Goal: Task Accomplishment & Management: Use online tool/utility

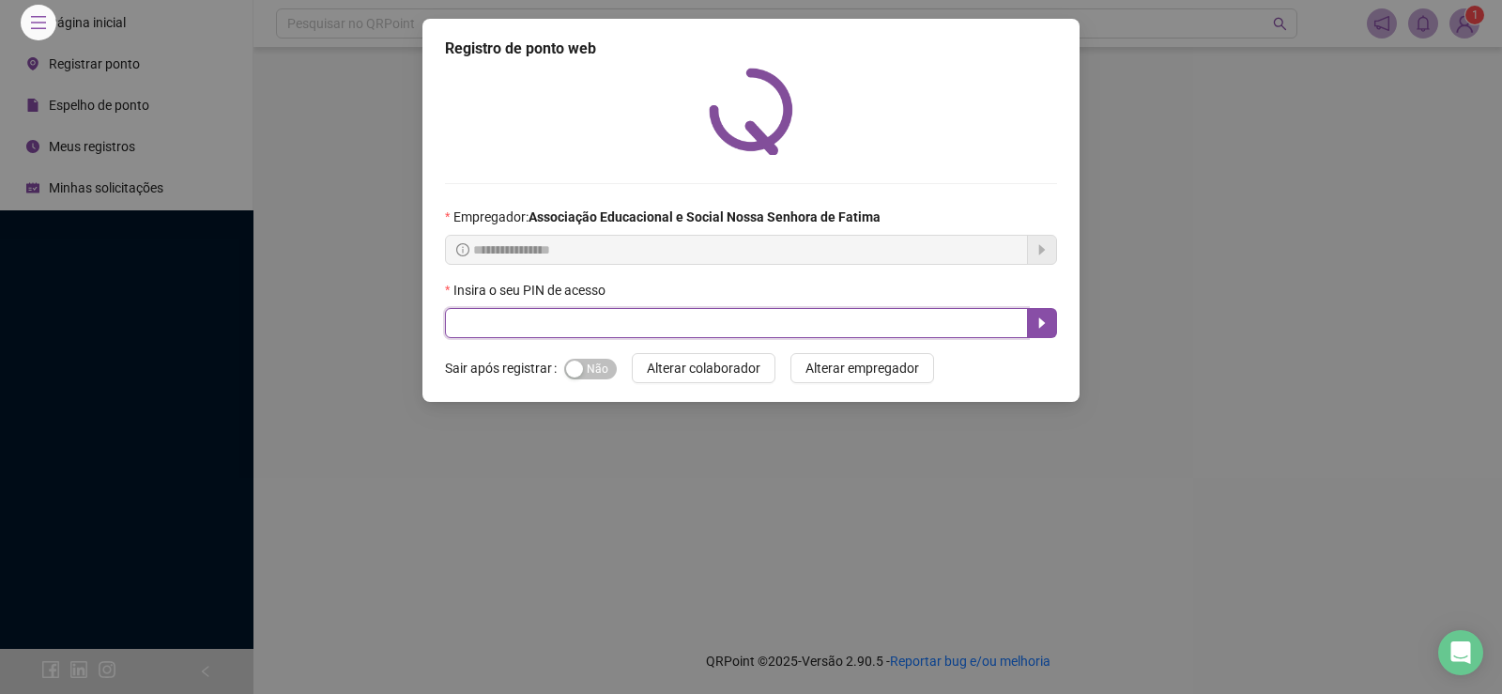
click at [507, 308] on input "text" at bounding box center [736, 323] width 583 height 30
type input "****"
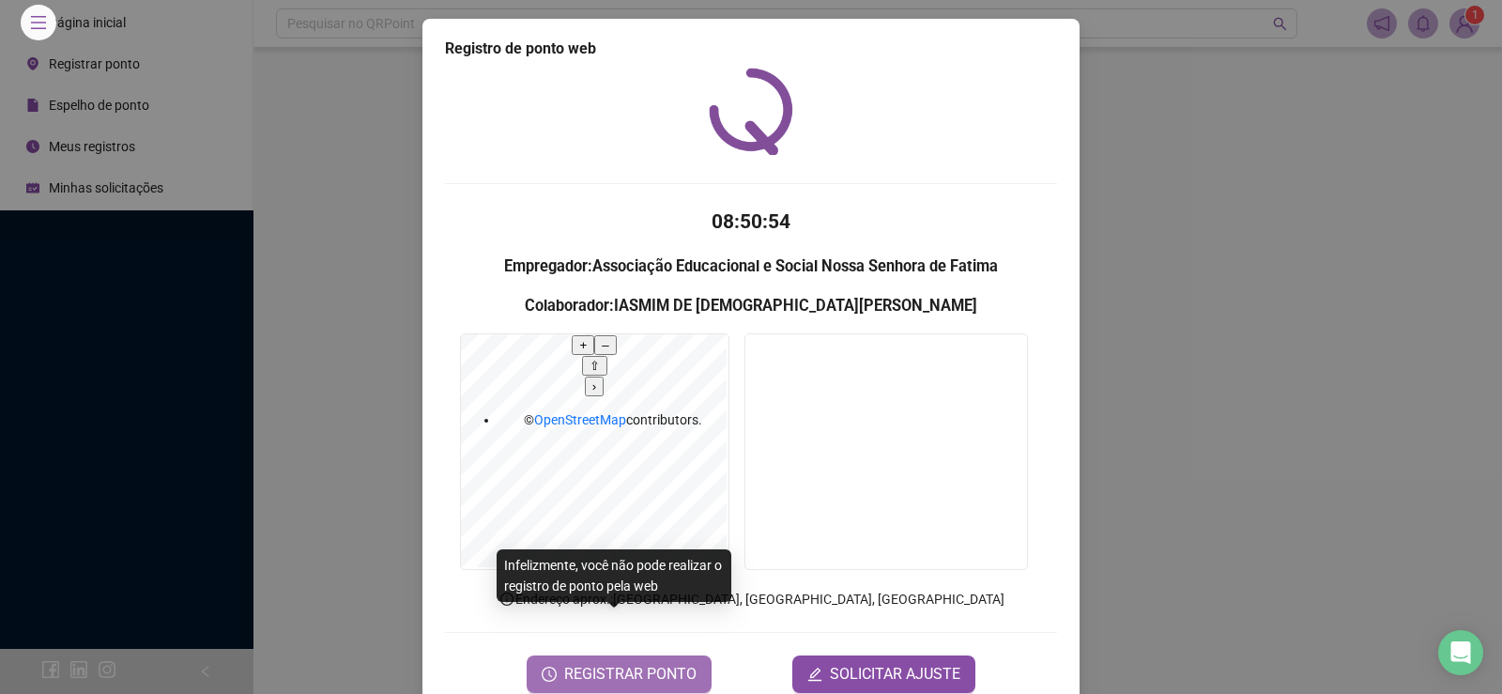
click at [608, 663] on span "REGISTRAR PONTO" at bounding box center [630, 674] width 132 height 23
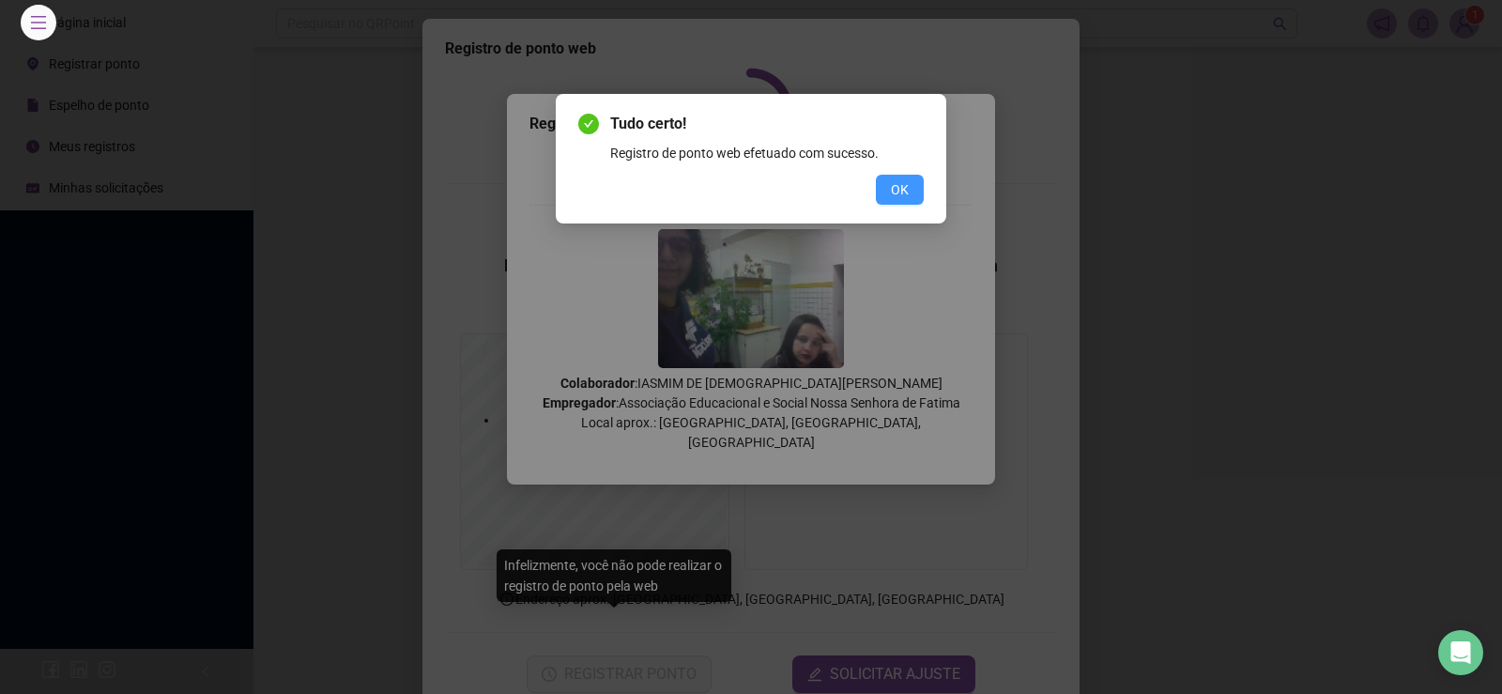
click at [894, 187] on span "OK" at bounding box center [900, 189] width 18 height 21
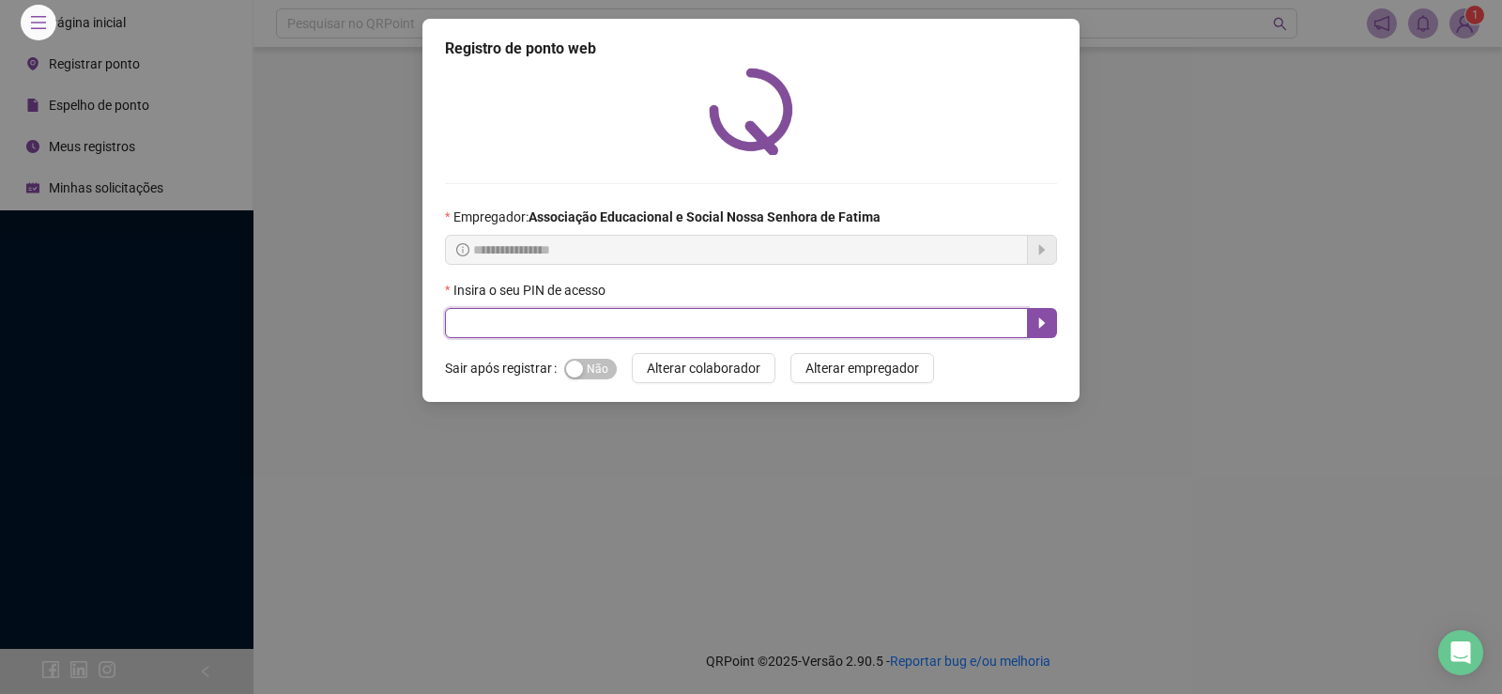
click at [485, 308] on input "text" at bounding box center [736, 323] width 583 height 30
type input "****"
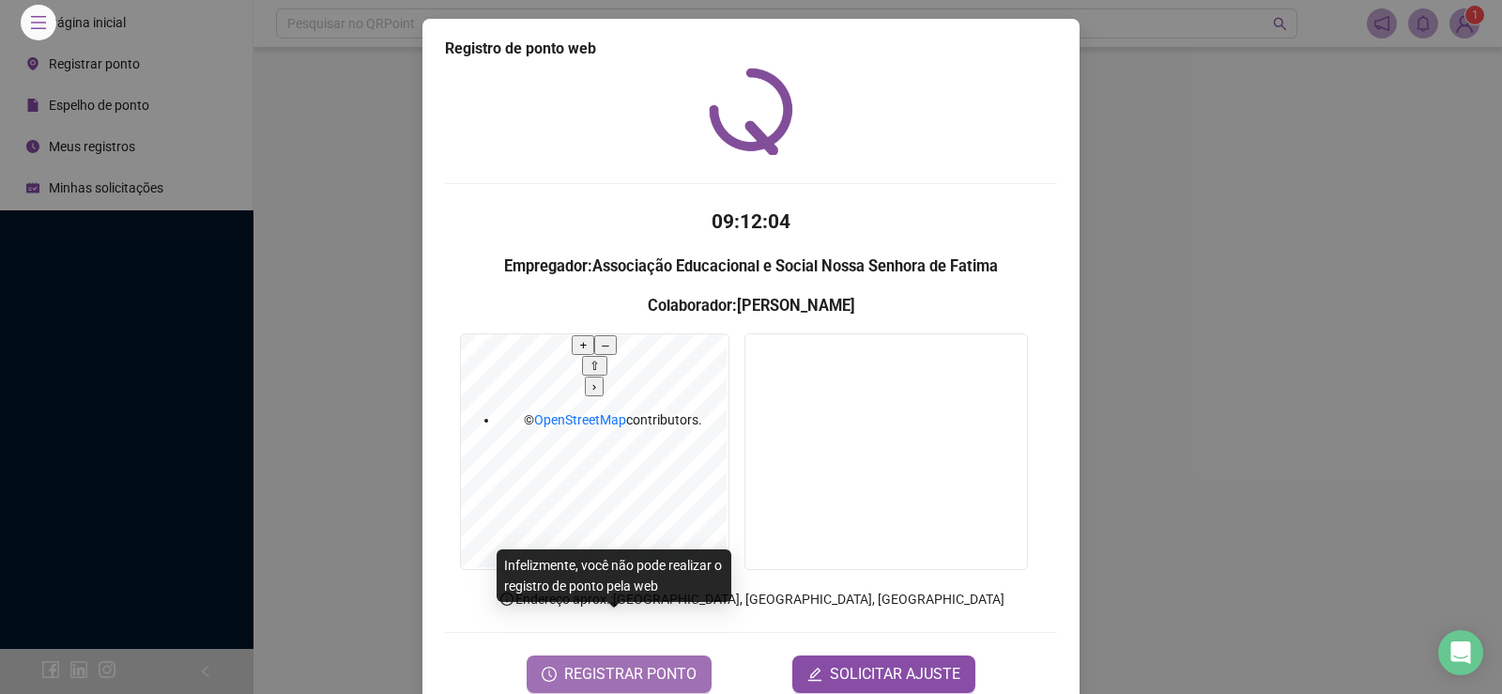
click at [641, 663] on span "REGISTRAR PONTO" at bounding box center [630, 674] width 132 height 23
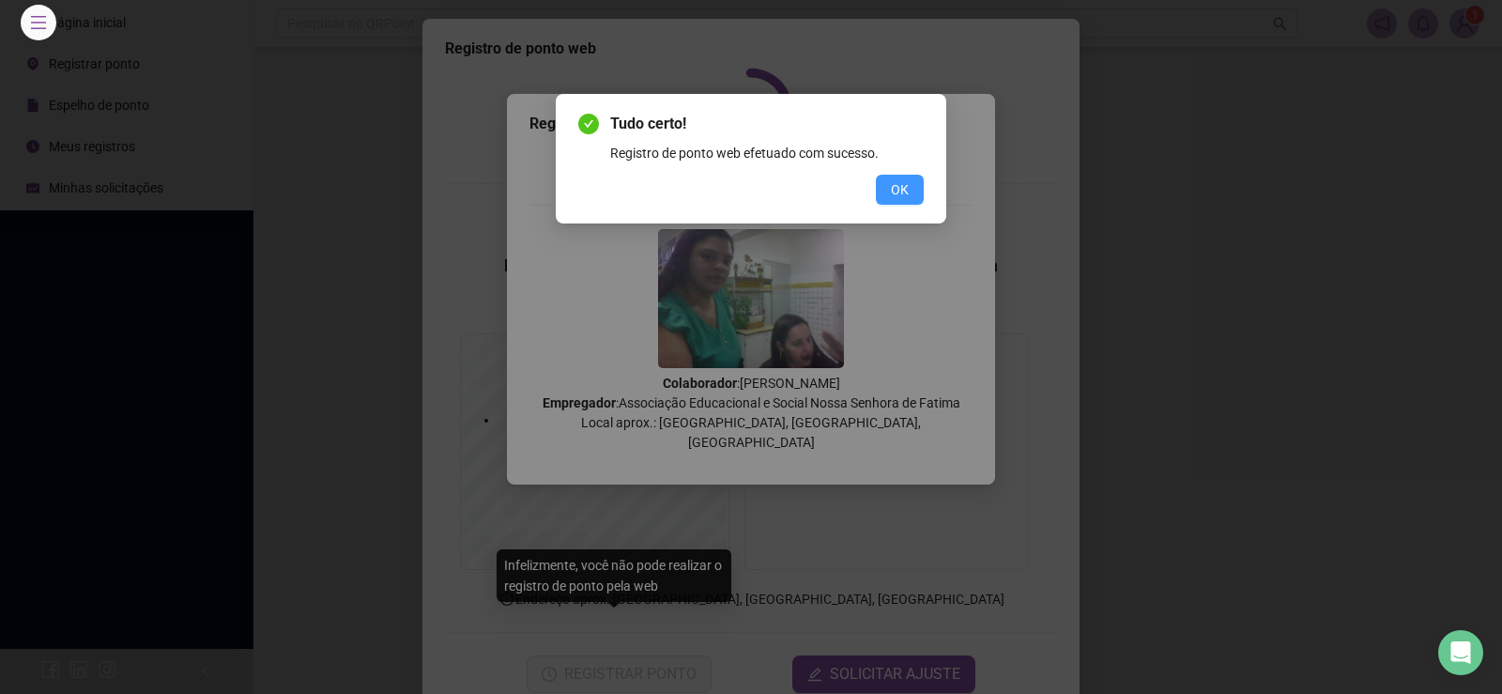
click at [903, 176] on button "OK" at bounding box center [900, 190] width 48 height 30
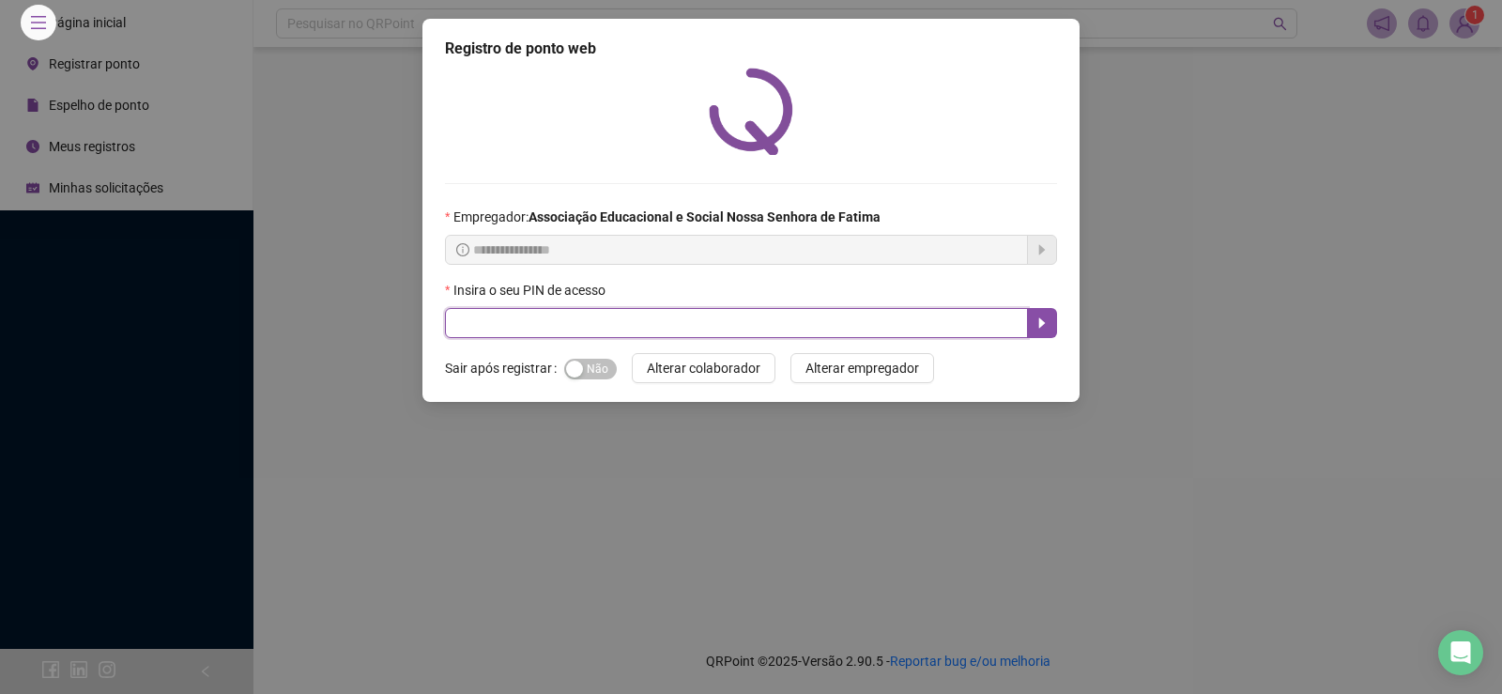
click at [498, 308] on input "text" at bounding box center [736, 323] width 583 height 30
type input "*"
type input "****"
click at [1042, 308] on button "button" at bounding box center [1042, 323] width 30 height 30
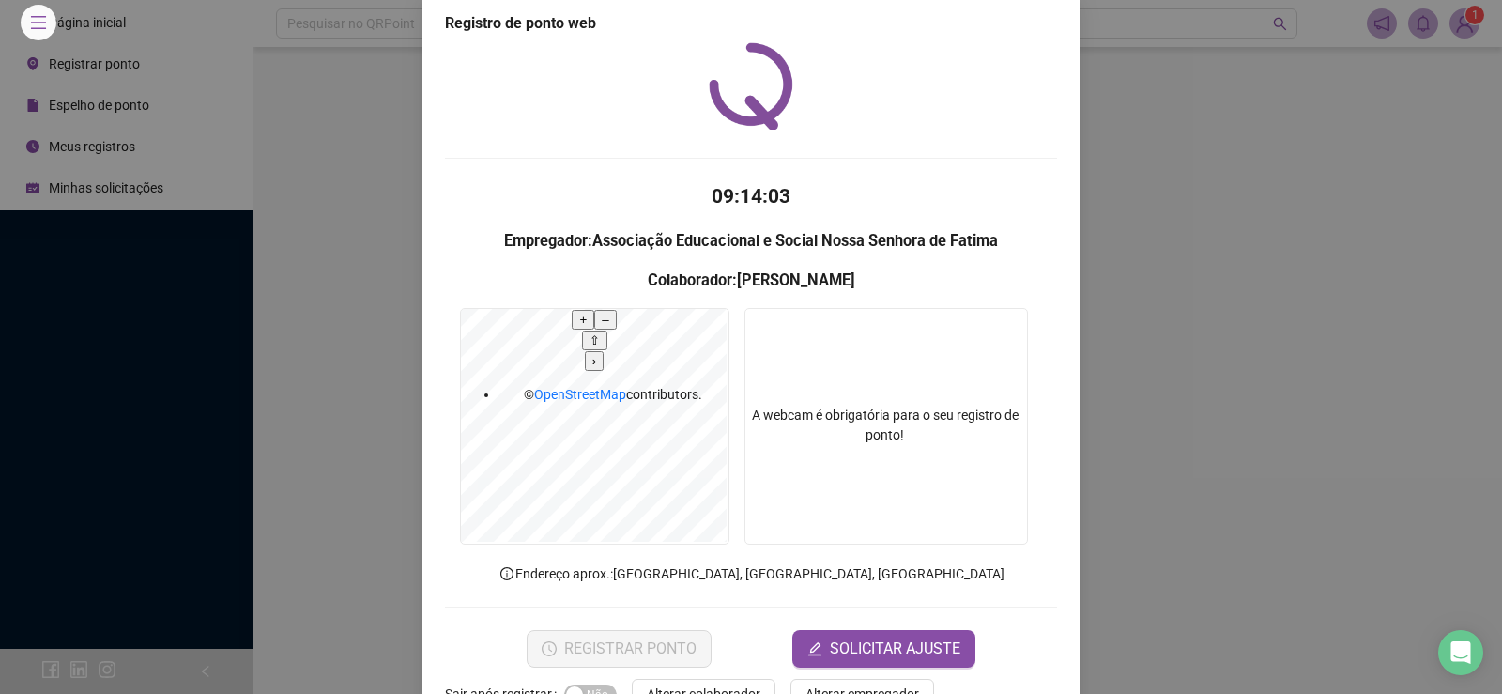
scroll to position [39, 0]
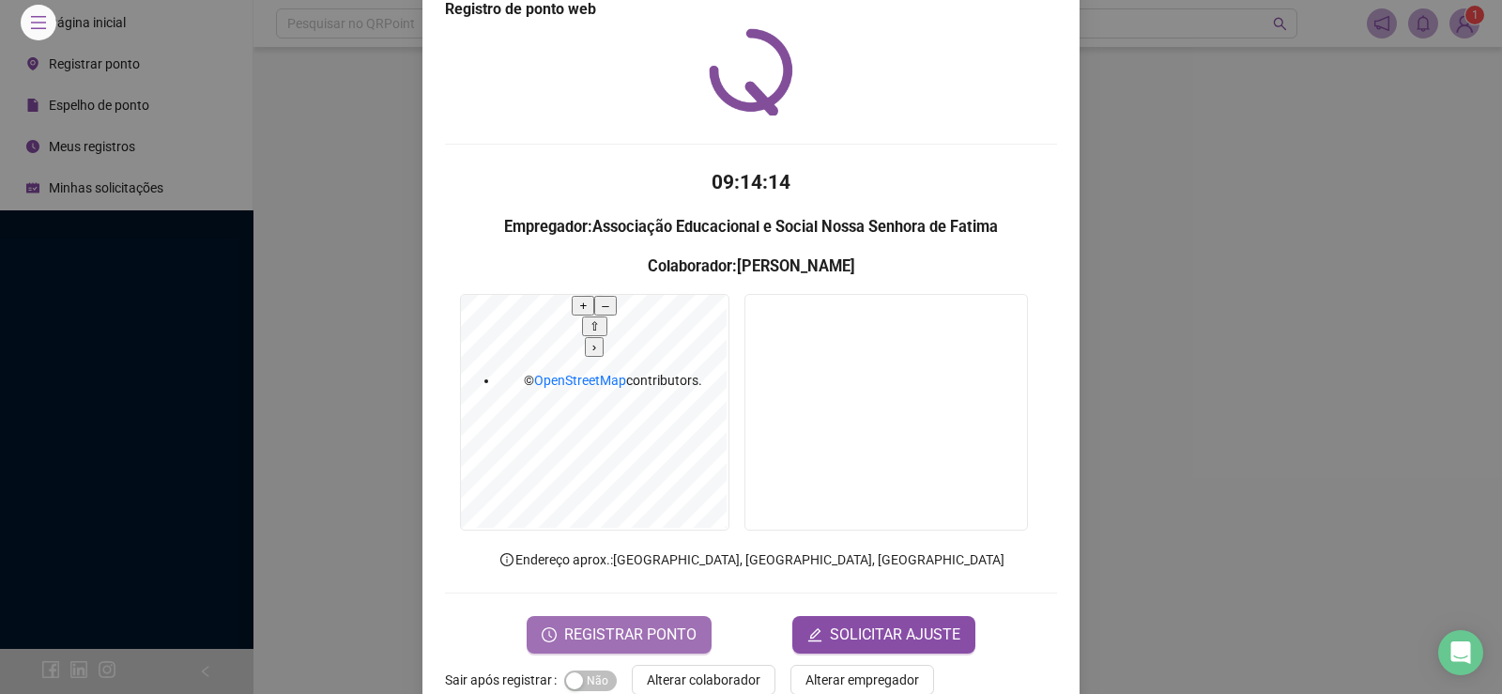
click at [605, 623] on span "REGISTRAR PONTO" at bounding box center [630, 634] width 132 height 23
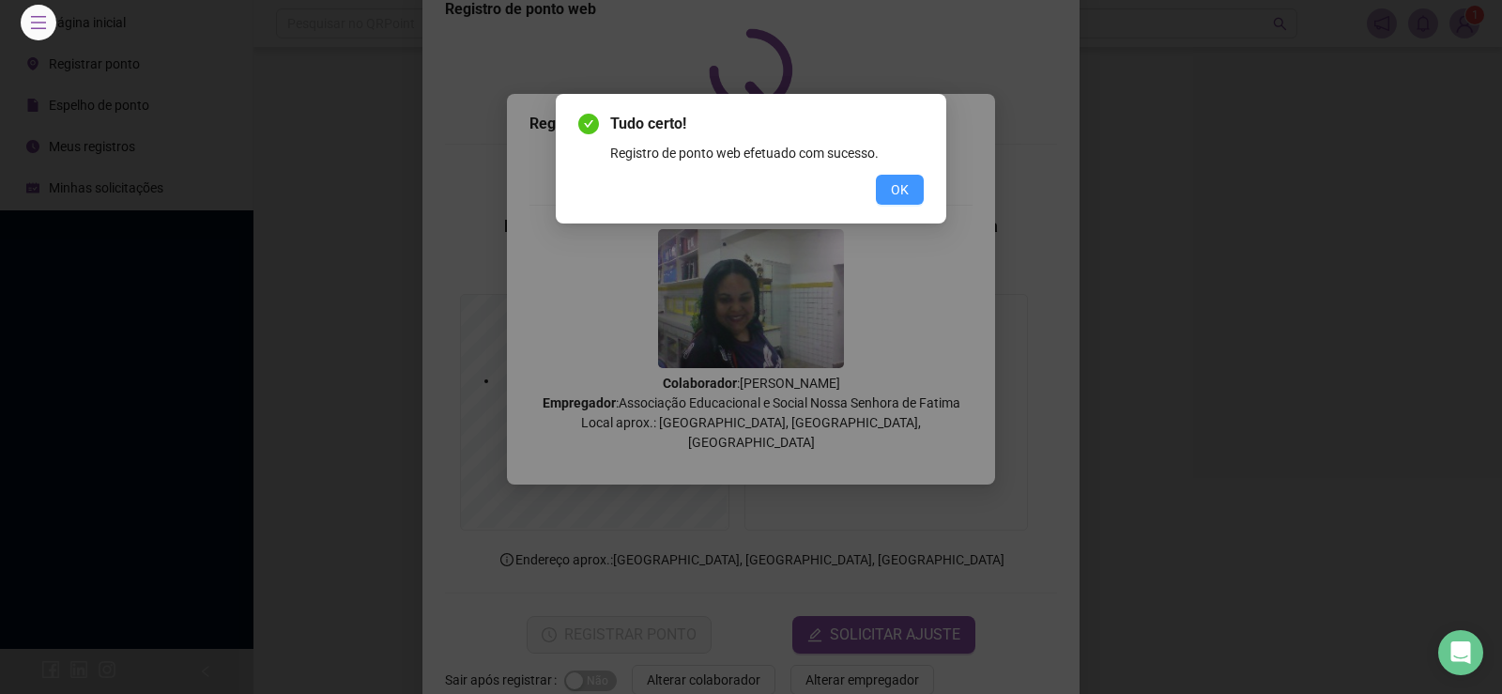
click at [897, 193] on span "OK" at bounding box center [900, 189] width 18 height 21
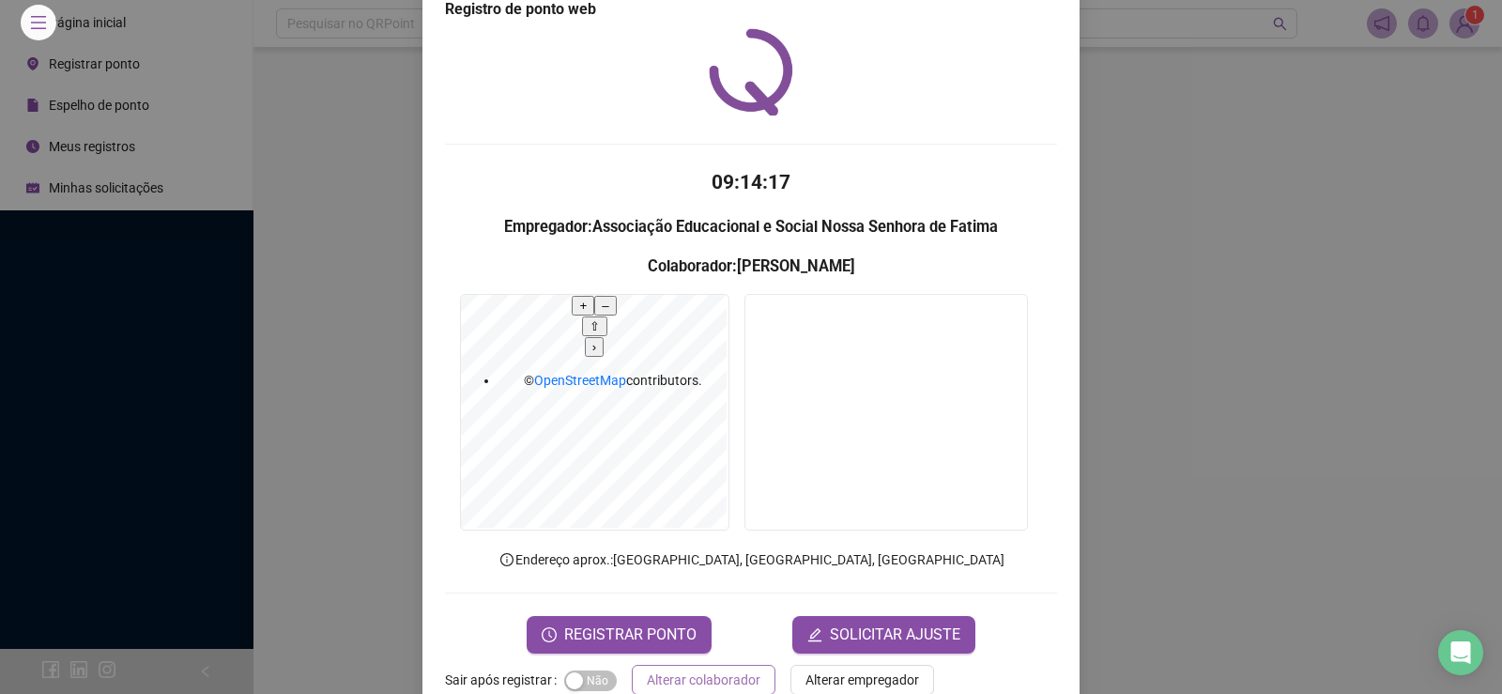
click at [689, 665] on button "Alterar colaborador" at bounding box center [704, 680] width 144 height 30
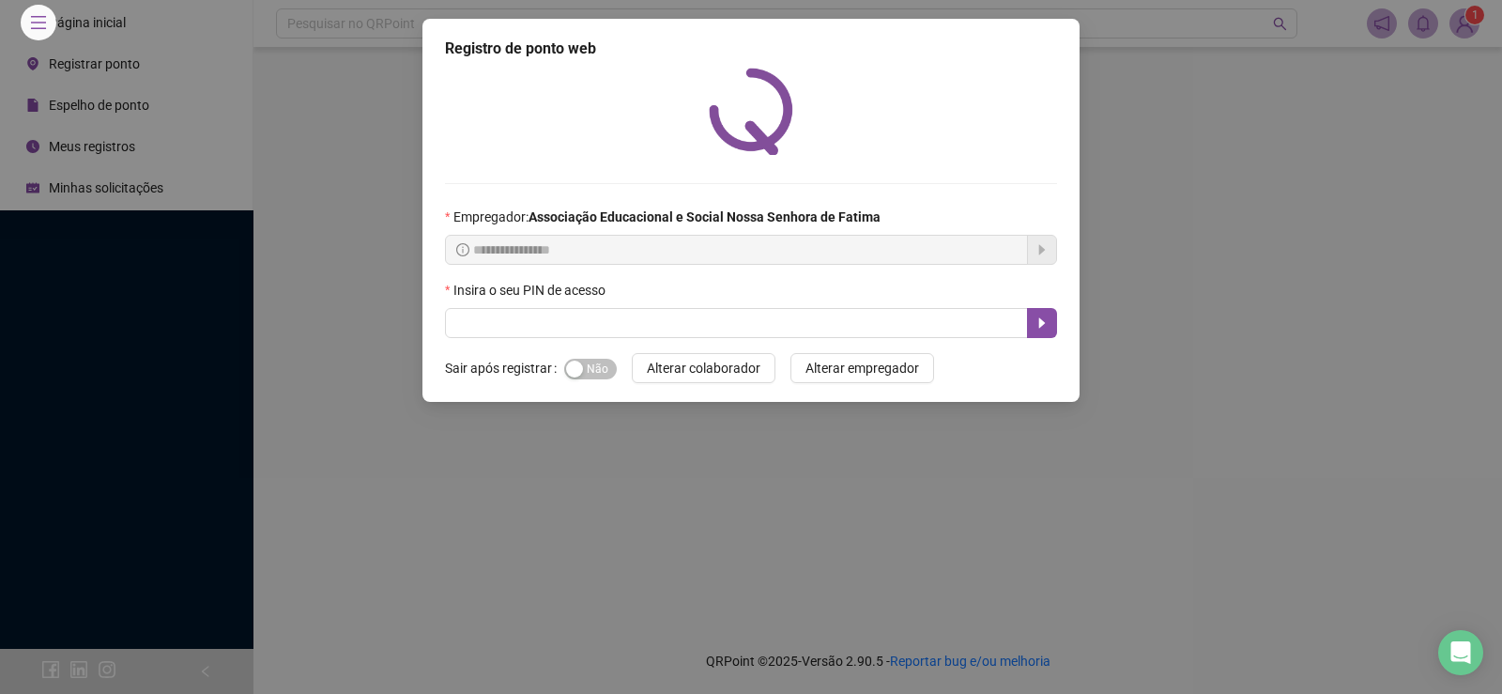
scroll to position [0, 0]
